Goal: Information Seeking & Learning: Learn about a topic

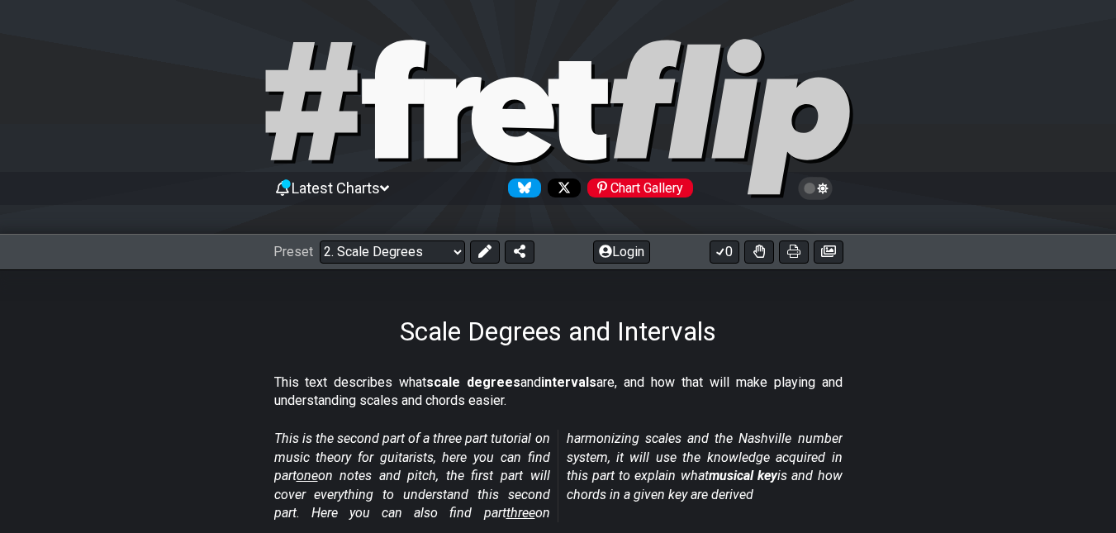
click at [388, 190] on icon at bounding box center [384, 188] width 9 height 15
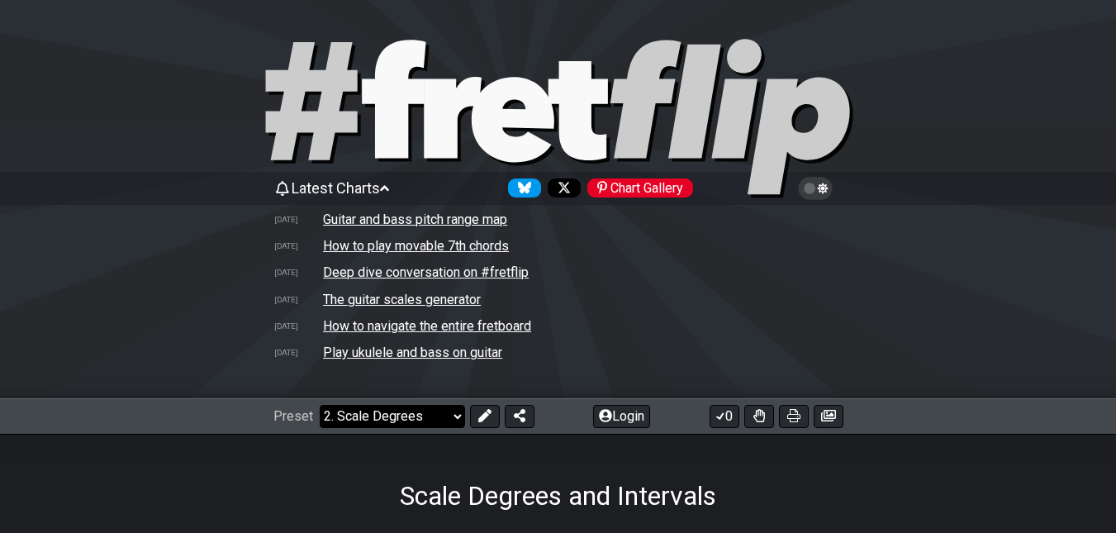
click at [451, 416] on select "Welcome to #fretflip! Initial Preset Custom Preset Minor Pentatonic Major Penta…" at bounding box center [392, 416] width 145 height 23
click at [320, 405] on select "Welcome to #fretflip! Initial Preset Custom Preset Minor Pentatonic Major Penta…" at bounding box center [392, 416] width 145 height 23
select select "/welcome"
select select "C"
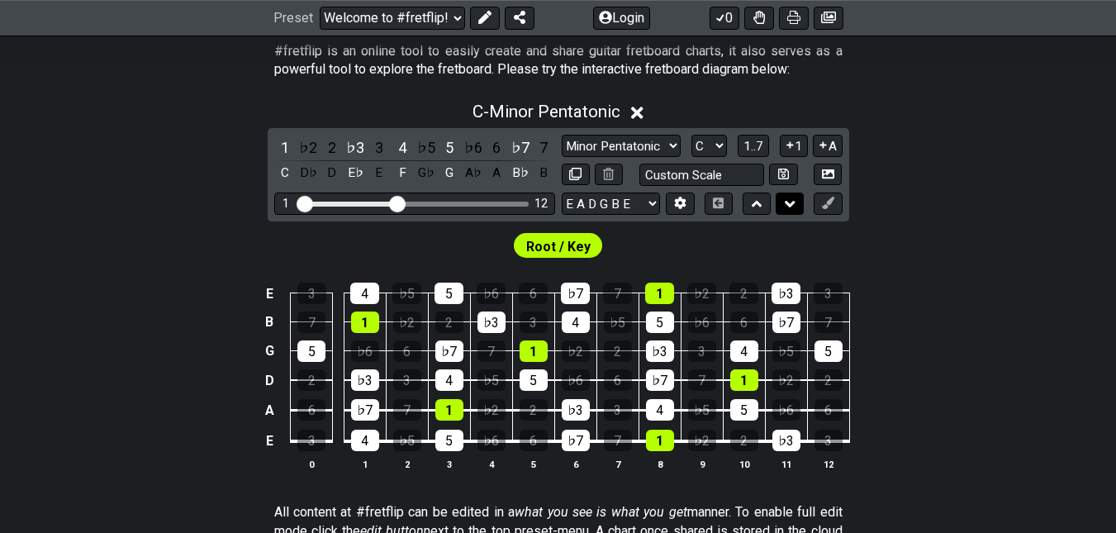
scroll to position [413, 0]
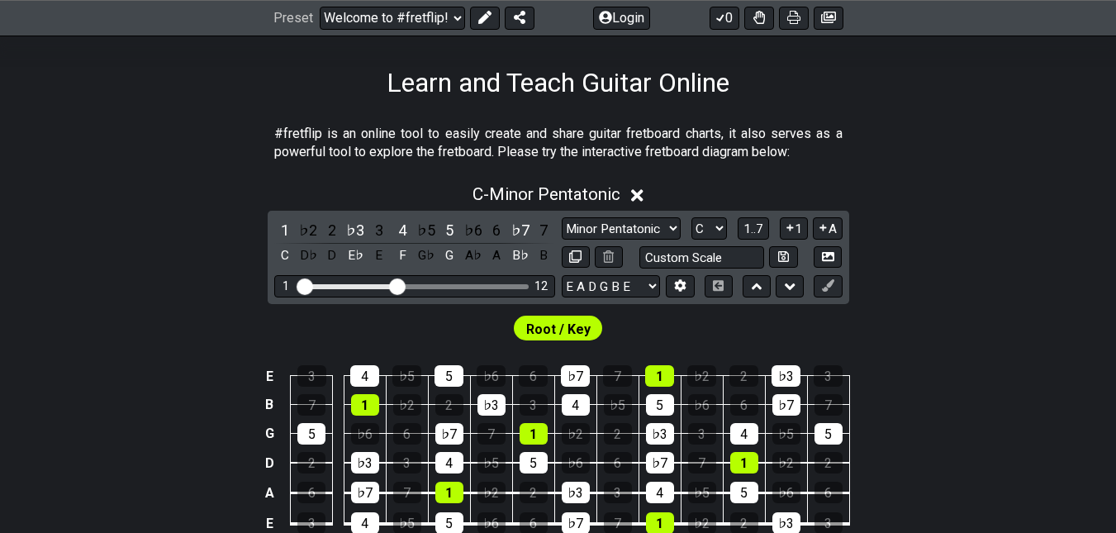
click at [574, 326] on span "Root / Key" at bounding box center [558, 329] width 64 height 24
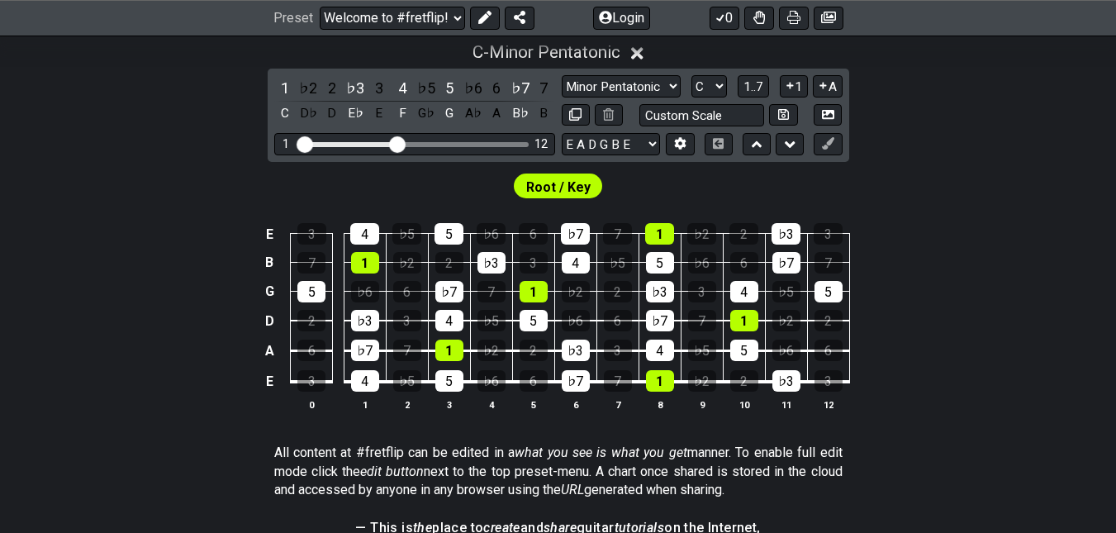
scroll to position [456, 0]
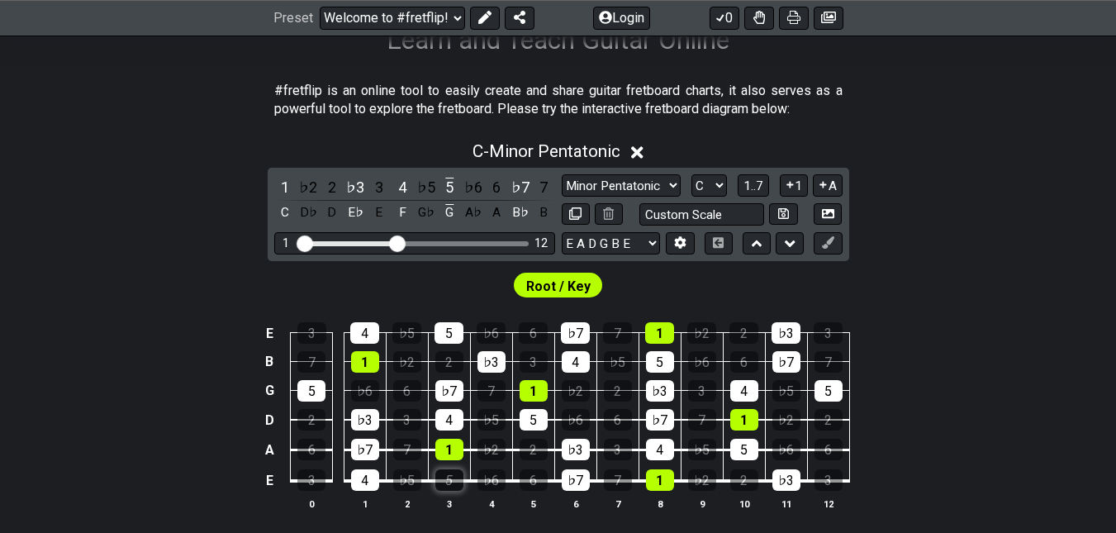
click at [450, 474] on div "5" at bounding box center [449, 479] width 28 height 21
click at [361, 478] on div "4" at bounding box center [365, 479] width 28 height 21
click at [451, 481] on div "5" at bounding box center [449, 479] width 28 height 21
click at [368, 448] on div "♭7" at bounding box center [365, 449] width 28 height 21
click at [317, 476] on div "3" at bounding box center [311, 479] width 28 height 21
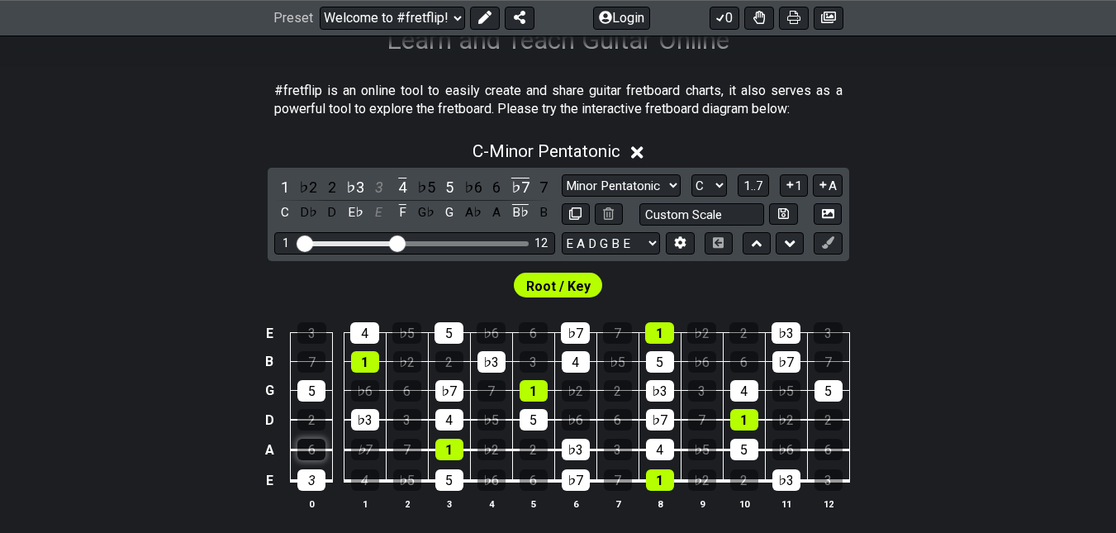
click at [312, 454] on div "6" at bounding box center [311, 449] width 28 height 21
click at [372, 421] on div "♭3" at bounding box center [365, 419] width 28 height 21
click at [372, 397] on div "♭6" at bounding box center [365, 390] width 28 height 21
click at [441, 393] on div "♭7" at bounding box center [449, 390] width 28 height 21
click at [488, 387] on div "7" at bounding box center [492, 390] width 28 height 21
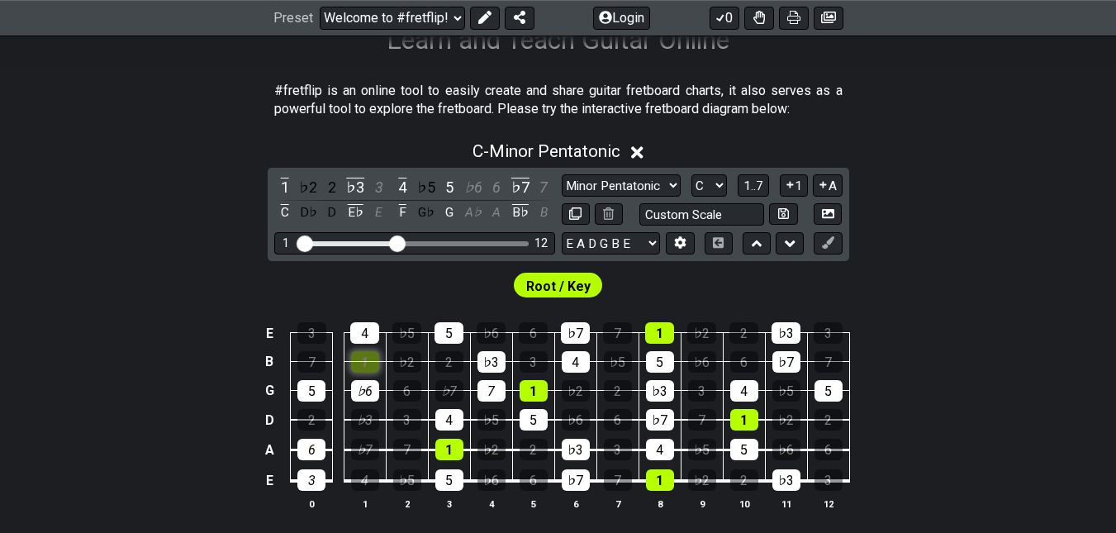
click at [373, 362] on div "1" at bounding box center [365, 361] width 28 height 21
click at [452, 359] on div "2" at bounding box center [449, 361] width 28 height 21
click at [488, 362] on div "♭3" at bounding box center [492, 361] width 28 height 21
click at [449, 336] on div "5" at bounding box center [449, 332] width 29 height 21
click at [369, 332] on div "4" at bounding box center [364, 332] width 29 height 21
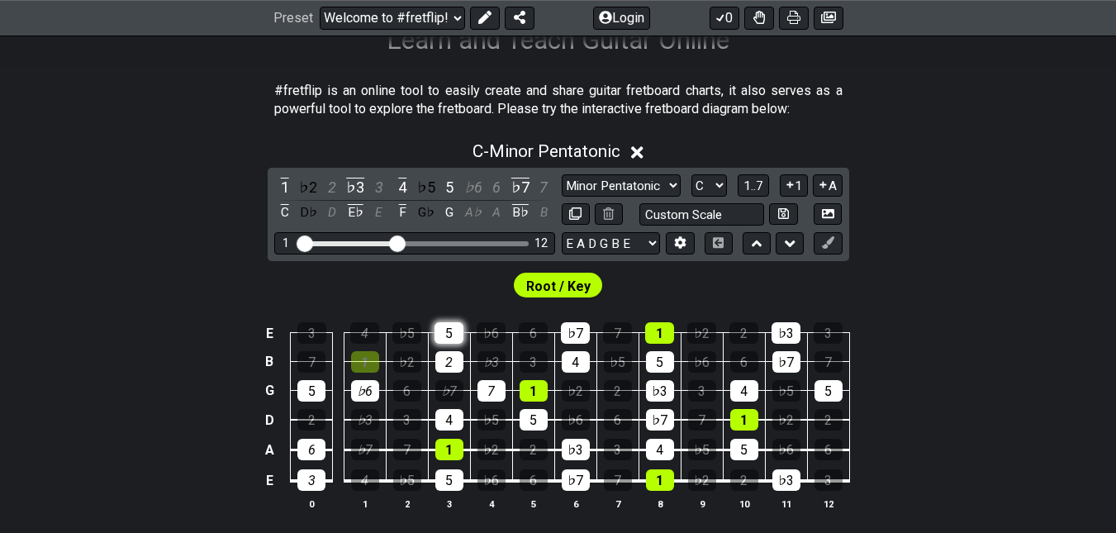
click at [448, 335] on div "5" at bounding box center [449, 332] width 29 height 21
click at [366, 357] on div "1" at bounding box center [365, 361] width 28 height 21
click at [488, 362] on div "♭3" at bounding box center [492, 361] width 28 height 21
click at [442, 365] on div "2" at bounding box center [449, 361] width 28 height 21
click at [454, 387] on div "♭7" at bounding box center [449, 390] width 28 height 21
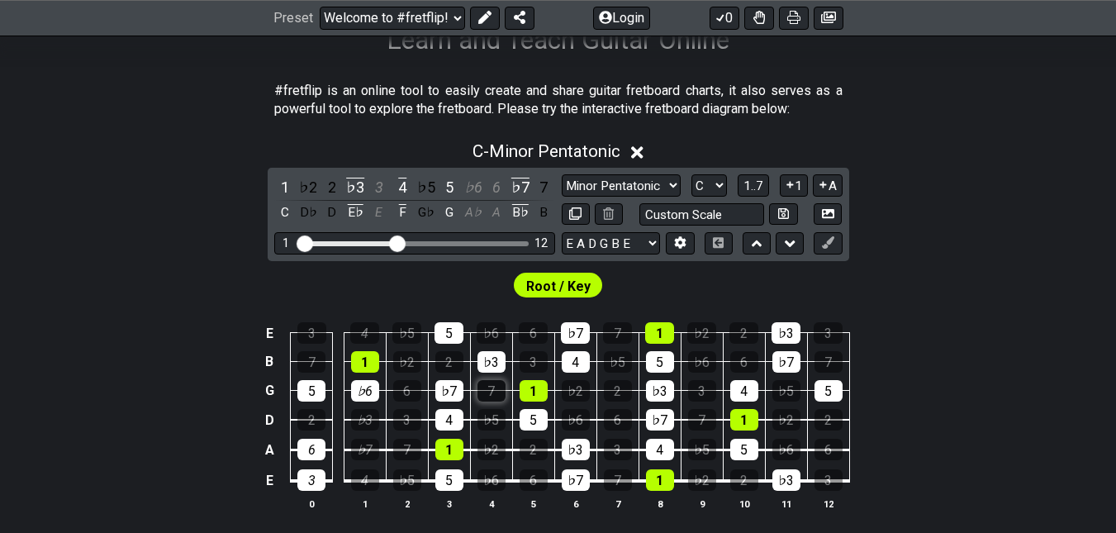
click at [491, 386] on div "7" at bounding box center [492, 390] width 28 height 21
click at [367, 388] on div "♭6" at bounding box center [365, 390] width 28 height 21
click at [312, 351] on div "7" at bounding box center [311, 361] width 28 height 21
click at [314, 336] on div "3" at bounding box center [311, 332] width 29 height 21
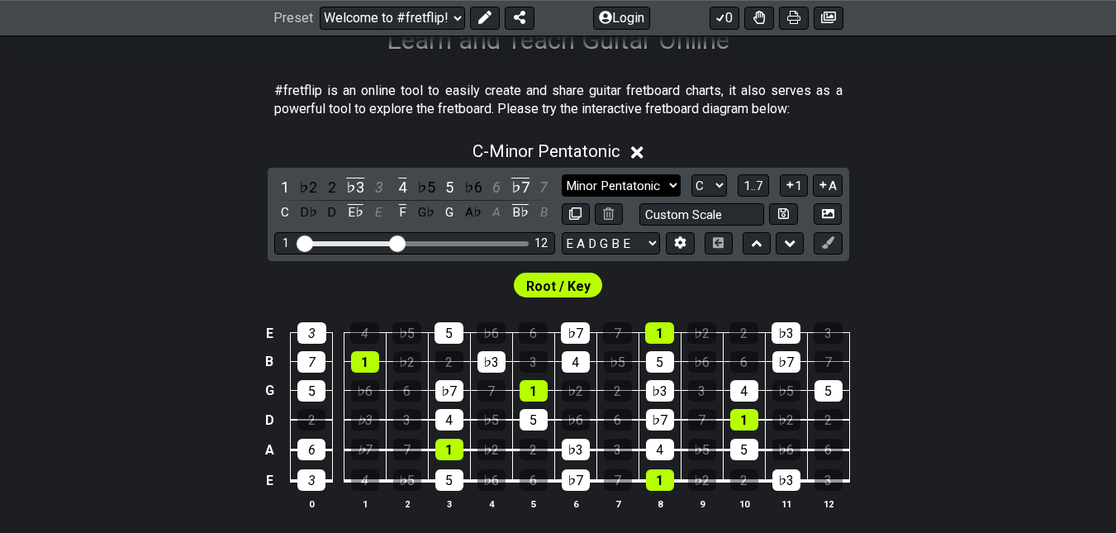
click at [673, 182] on select "Minor Pentatonic Click to edit Minor Pentatonic Major Pentatonic Minor Blues Ma…" at bounding box center [621, 185] width 119 height 22
click at [562, 174] on select "Minor Pentatonic Click to edit Minor Pentatonic Major Pentatonic Minor Blues Ma…" at bounding box center [621, 185] width 119 height 22
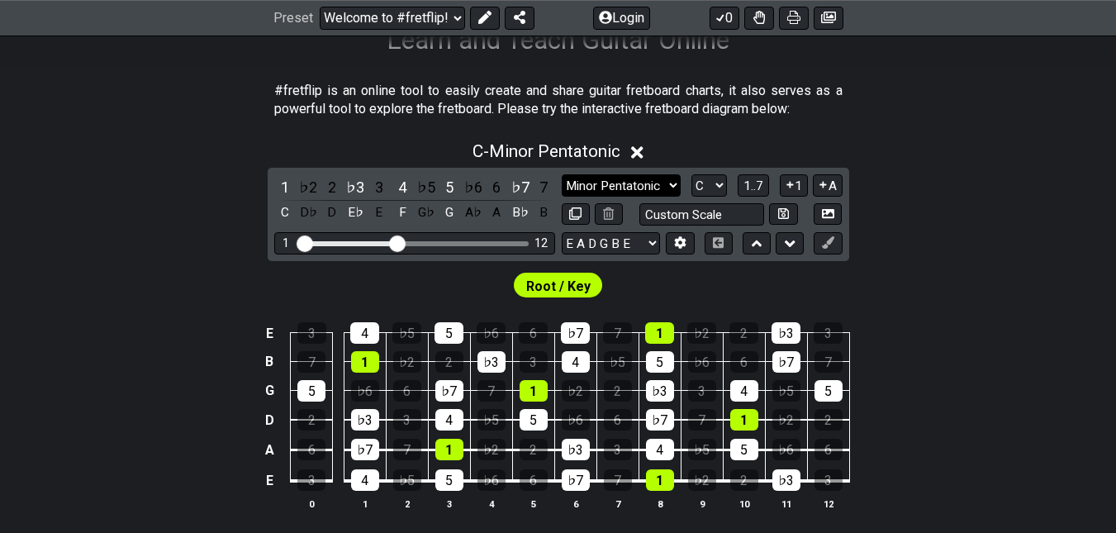
click at [669, 184] on select "Minor Pentatonic Click to edit Minor Pentatonic Major Pentatonic Minor Blues Ma…" at bounding box center [621, 185] width 119 height 22
click at [562, 174] on select "Minor Pentatonic Click to edit Minor Pentatonic Major Pentatonic Minor Blues Ma…" at bounding box center [621, 185] width 119 height 22
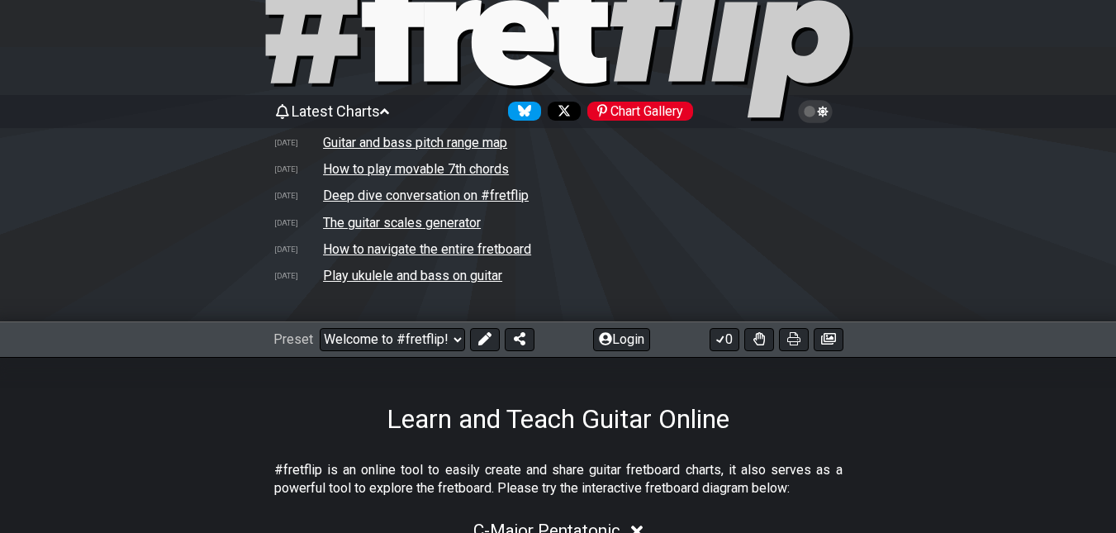
scroll to position [165, 0]
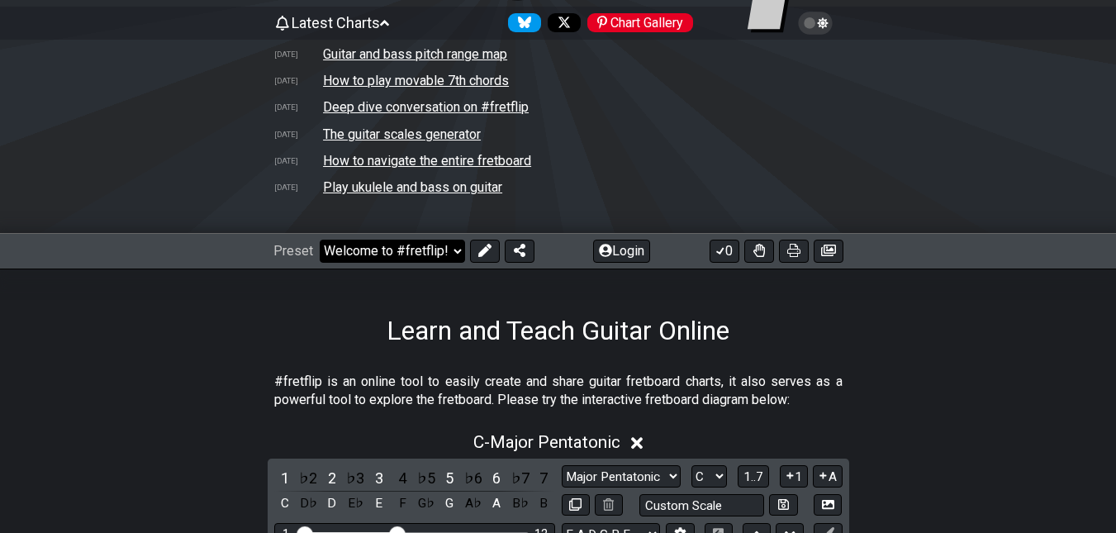
click at [455, 247] on select "Welcome to #fretflip! Initial Preset Custom Preset Minor Pentatonic Major Penta…" at bounding box center [392, 251] width 145 height 23
click at [671, 135] on tr "[DATE] The guitar scales generator" at bounding box center [559, 134] width 570 height 26
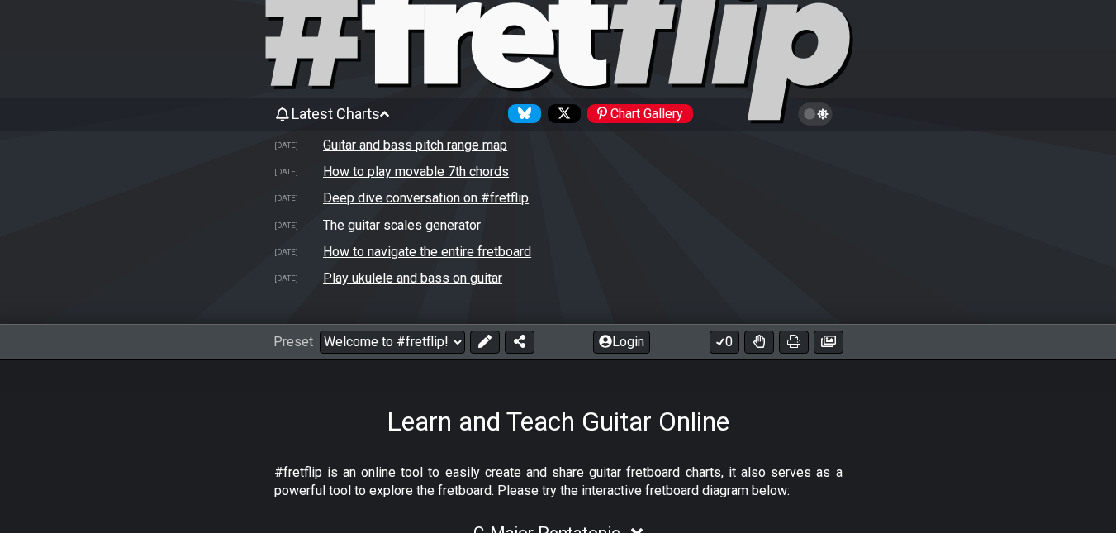
scroll to position [0, 0]
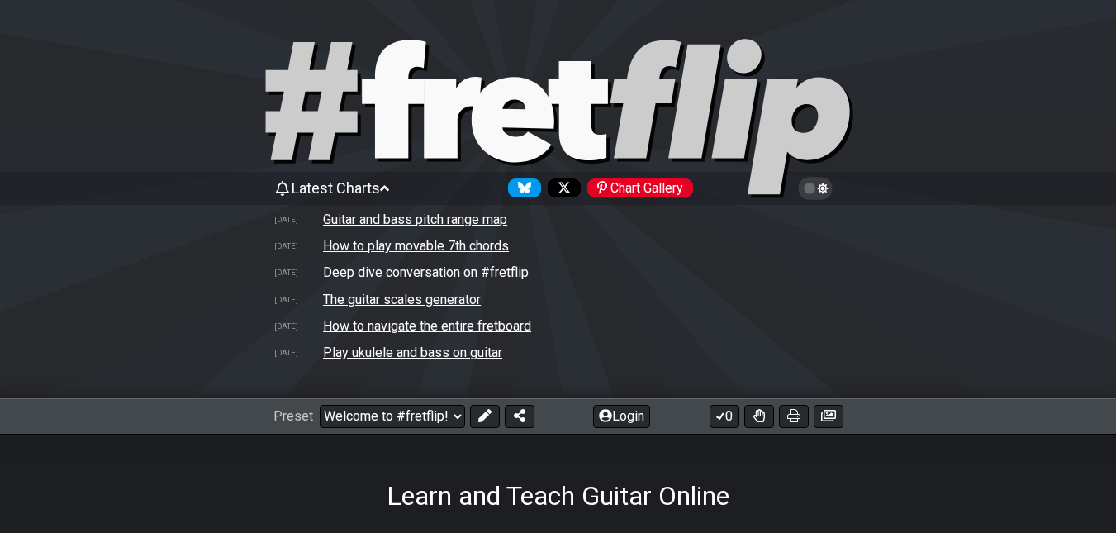
click at [540, 136] on icon at bounding box center [558, 118] width 595 height 165
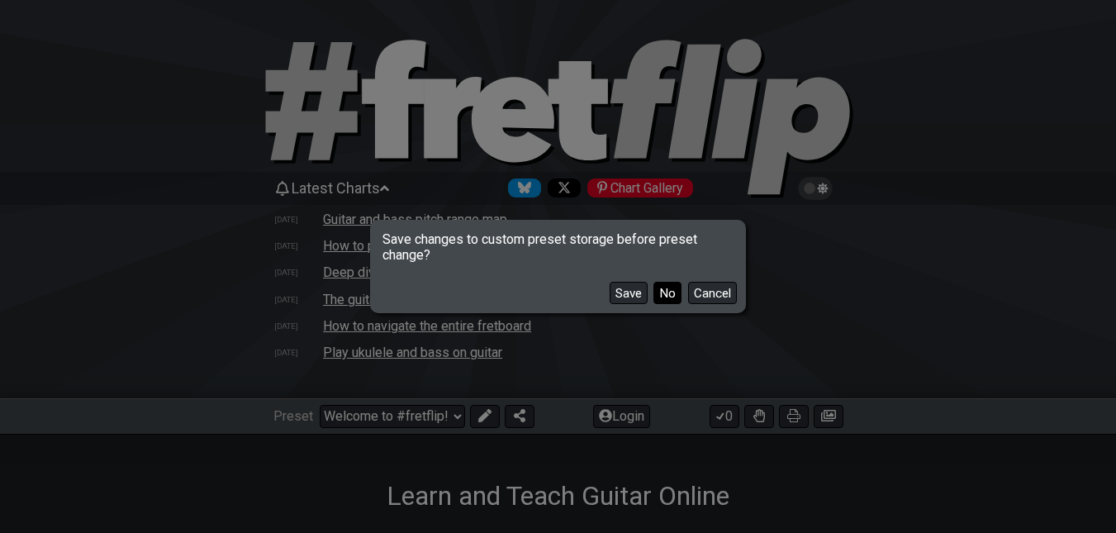
click at [673, 293] on button "No" at bounding box center [668, 293] width 28 height 22
select select "Minor Pentatonic"
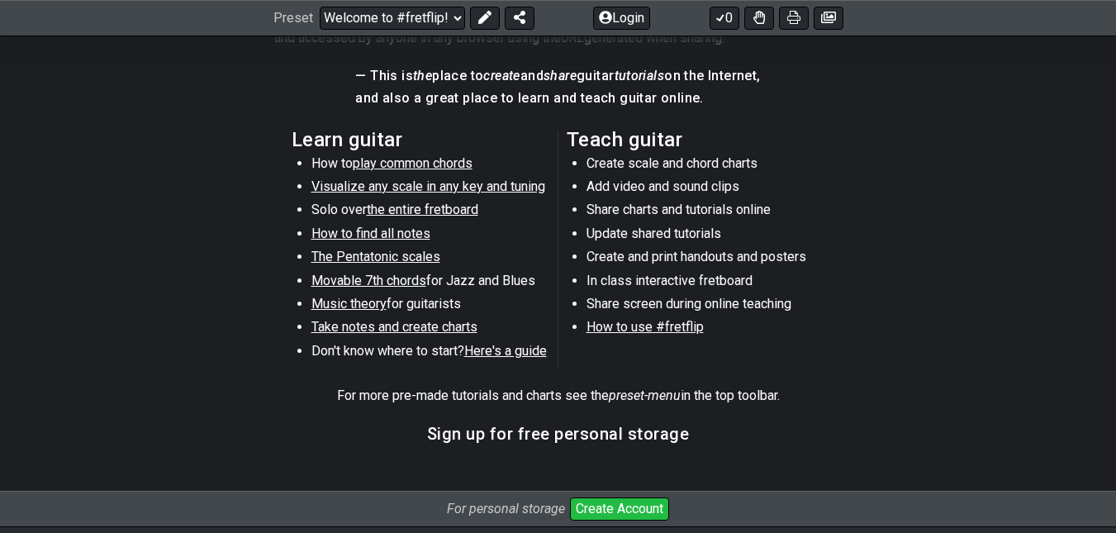
scroll to position [992, 0]
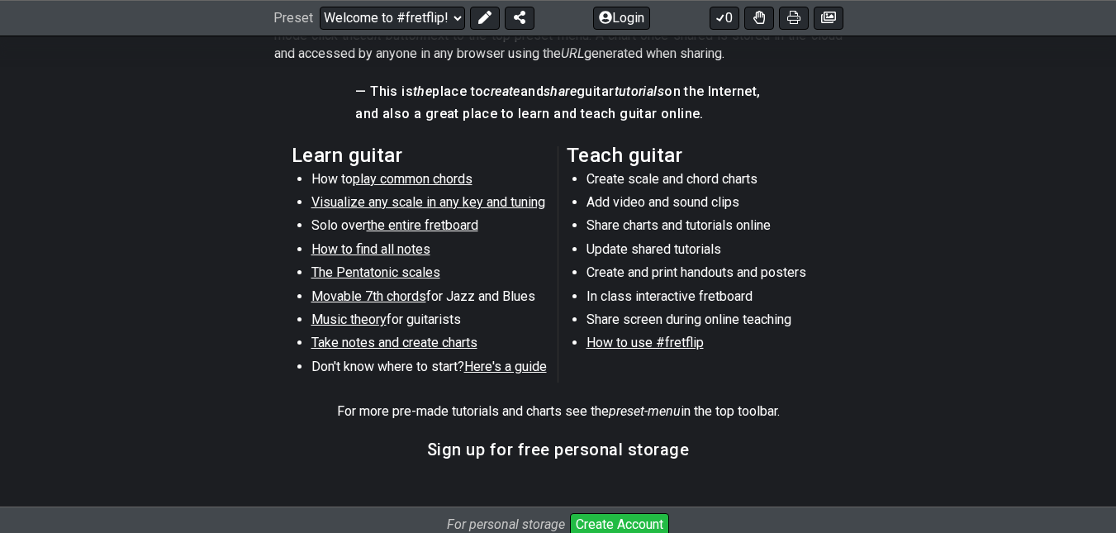
click at [459, 226] on span "the entire fretboard" at bounding box center [423, 225] width 112 height 16
select select "/how-to-solo"
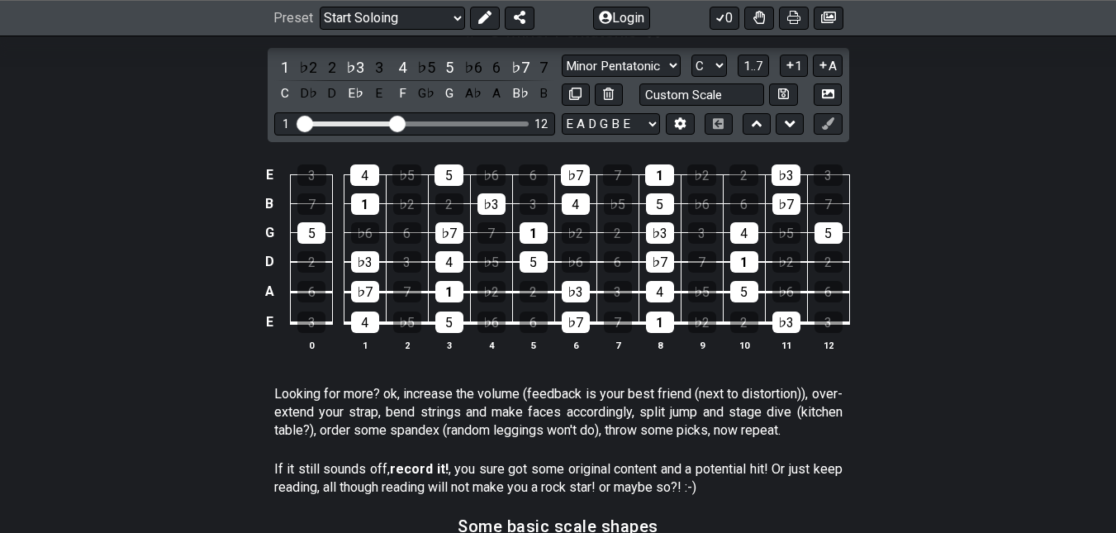
scroll to position [640, 0]
